Goal: Transaction & Acquisition: Subscribe to service/newsletter

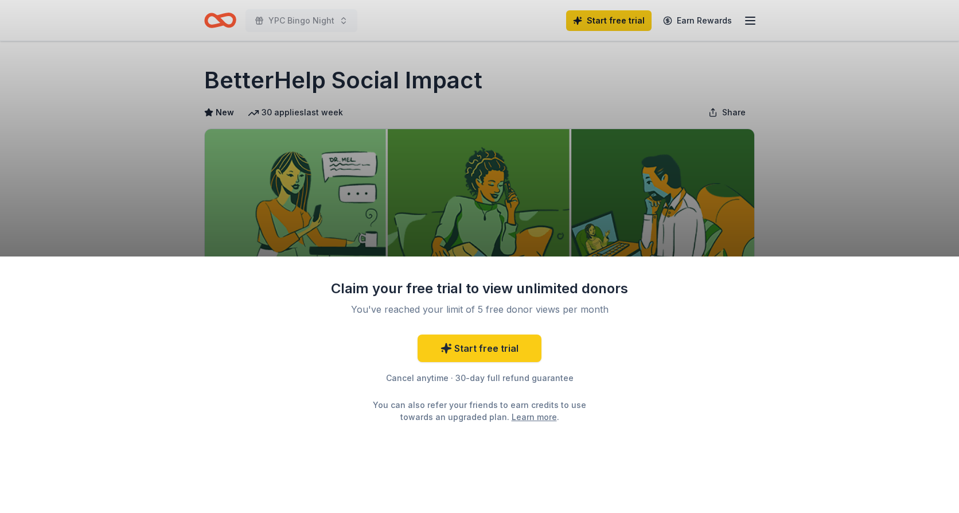
click at [766, 173] on div "Claim your free trial to view unlimited donors You've reached your limit of 5 f…" at bounding box center [479, 256] width 959 height 513
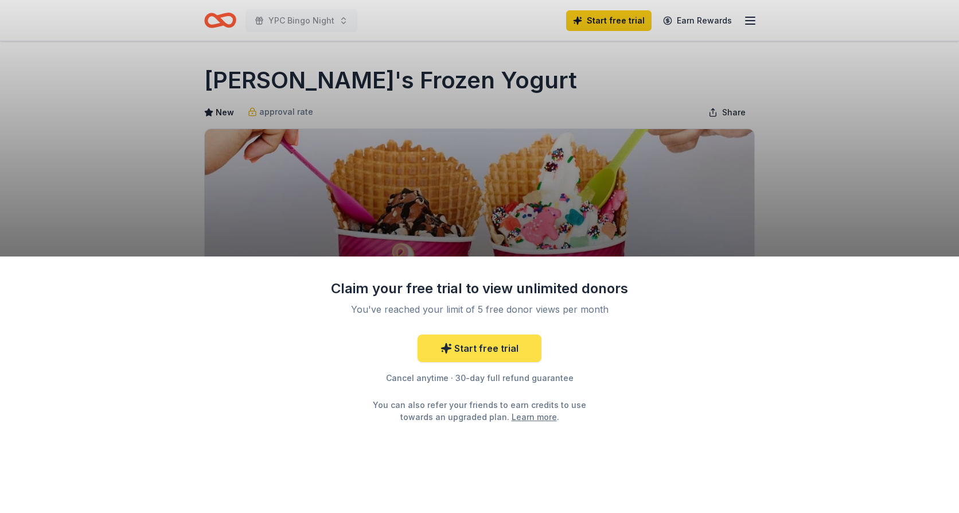
click at [523, 347] on link "Start free trial" at bounding box center [479, 348] width 124 height 28
